Goal: Find specific page/section: Find specific page/section

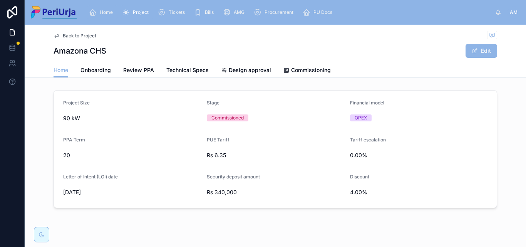
click at [98, 13] on div "Home" at bounding box center [102, 12] width 27 height 12
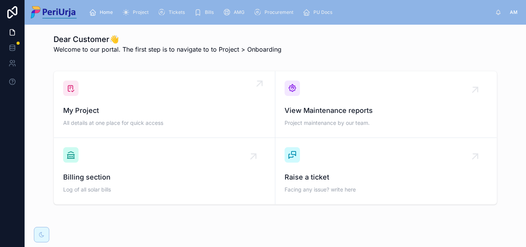
click at [93, 107] on span "My Project" at bounding box center [164, 110] width 202 height 11
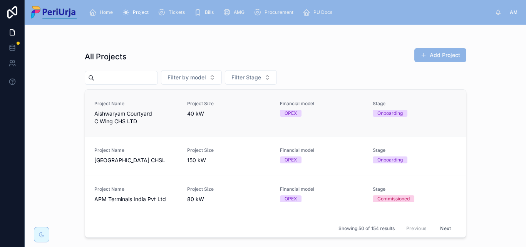
drag, startPoint x: 125, startPoint y: 78, endPoint x: 280, endPoint y: 91, distance: 155.6
click at [125, 78] on input "text" at bounding box center [125, 77] width 63 height 11
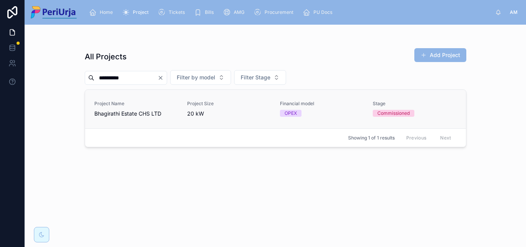
type input "**********"
click at [94, 118] on link "Project Name Bhagirathi Estate CHS LTD Project Size 20 kW Financial model OPEX …" at bounding box center [275, 109] width 381 height 38
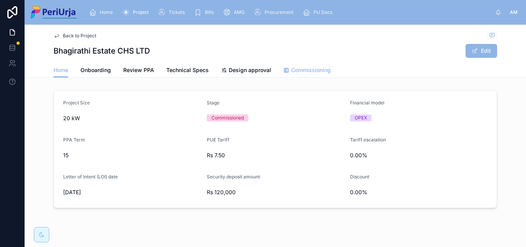
click at [313, 70] on span "Commissioning" at bounding box center [311, 70] width 40 height 8
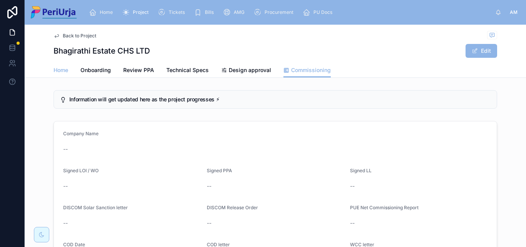
click at [59, 72] on span "Home" at bounding box center [60, 70] width 15 height 8
